Goal: Task Accomplishment & Management: Use online tool/utility

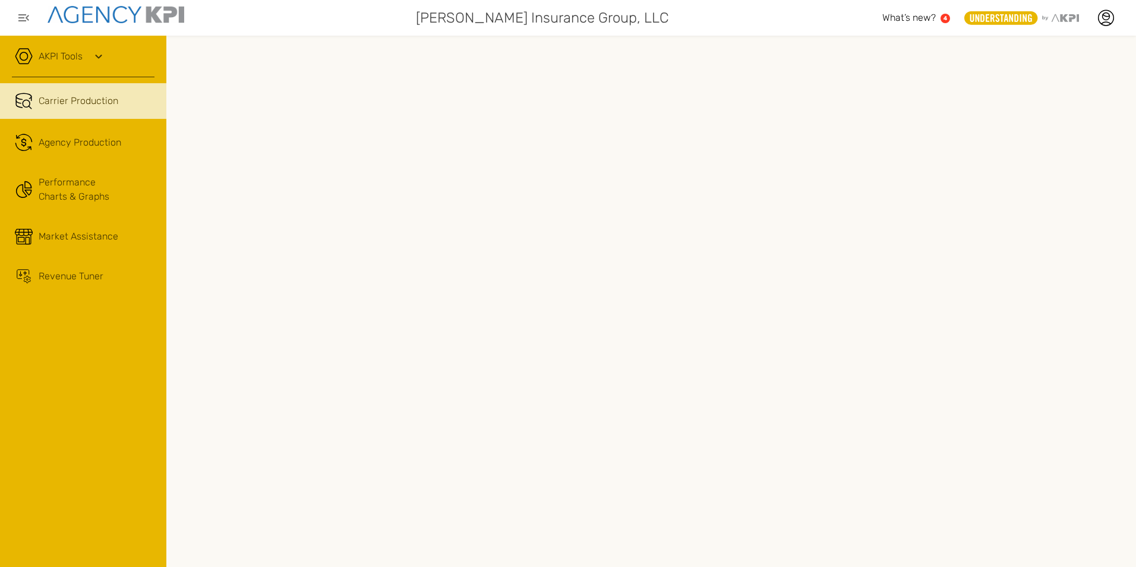
click at [89, 56] on div "AKPI Tools" at bounding box center [83, 63] width 143 height 30
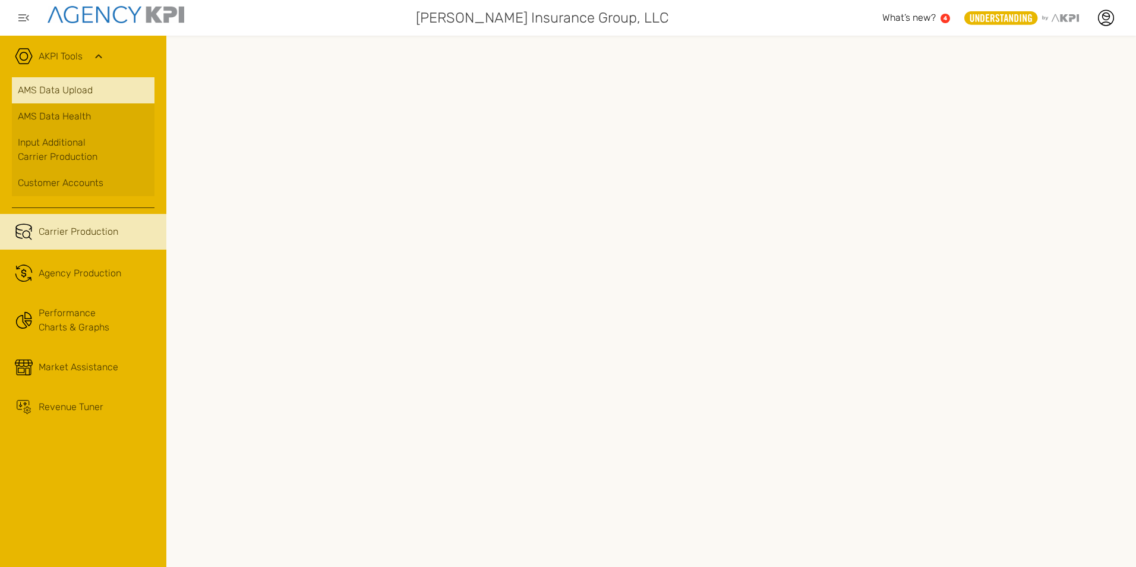
click at [92, 97] on link "AMS Data Upload" at bounding box center [83, 90] width 143 height 26
